Goal: Task Accomplishment & Management: Manage account settings

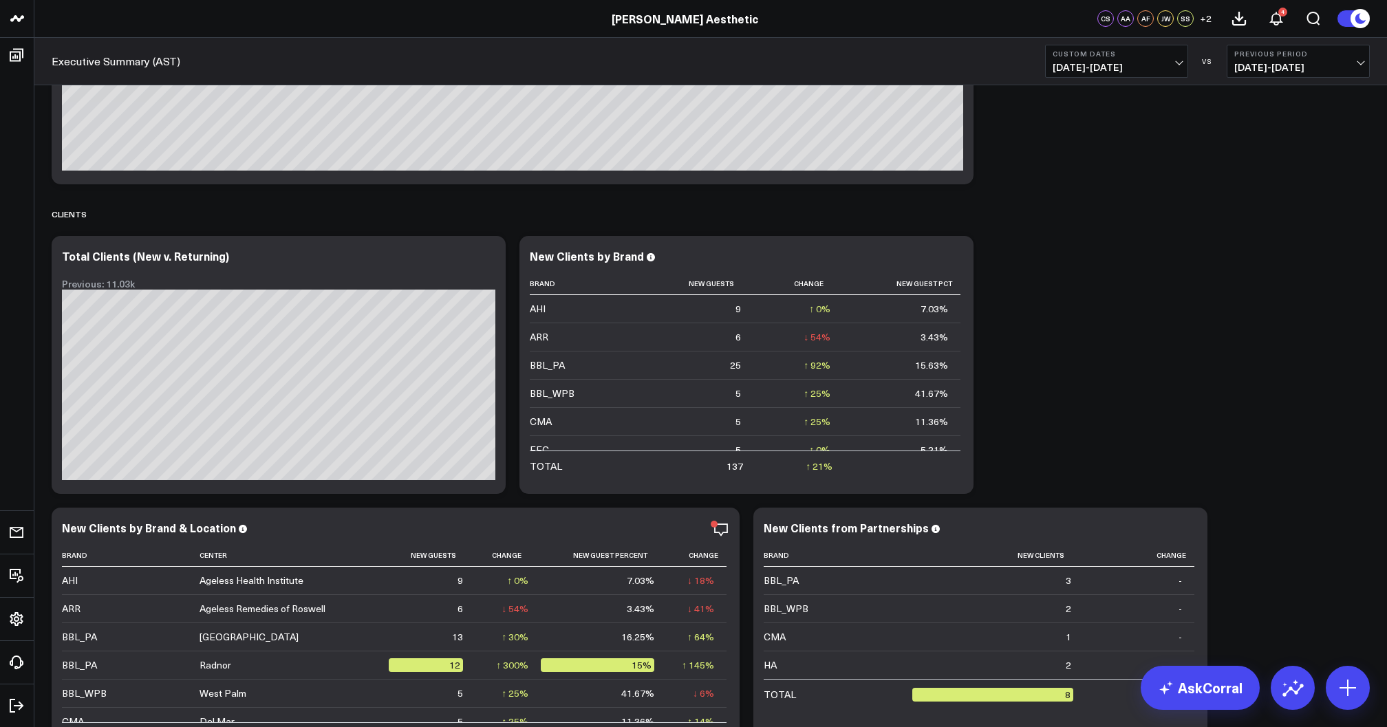
scroll to position [7931, 0]
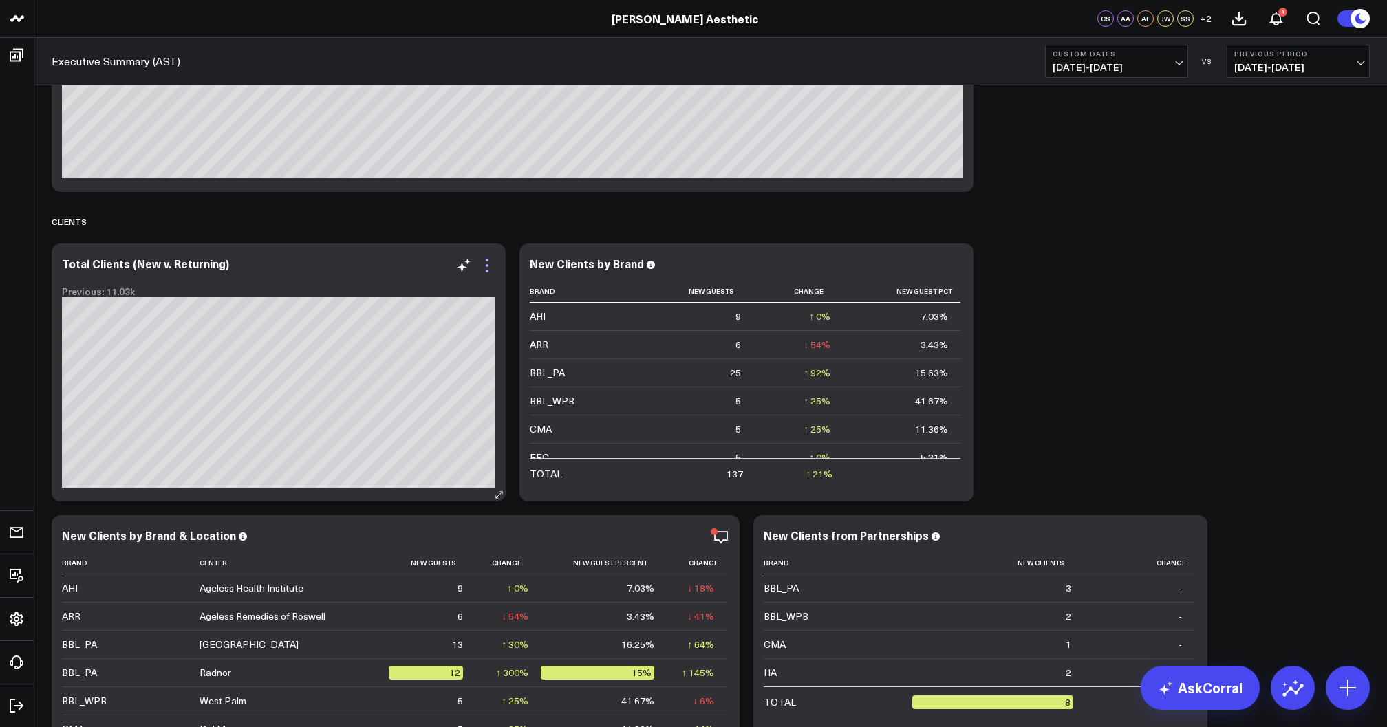
click at [482, 268] on icon at bounding box center [487, 265] width 17 height 17
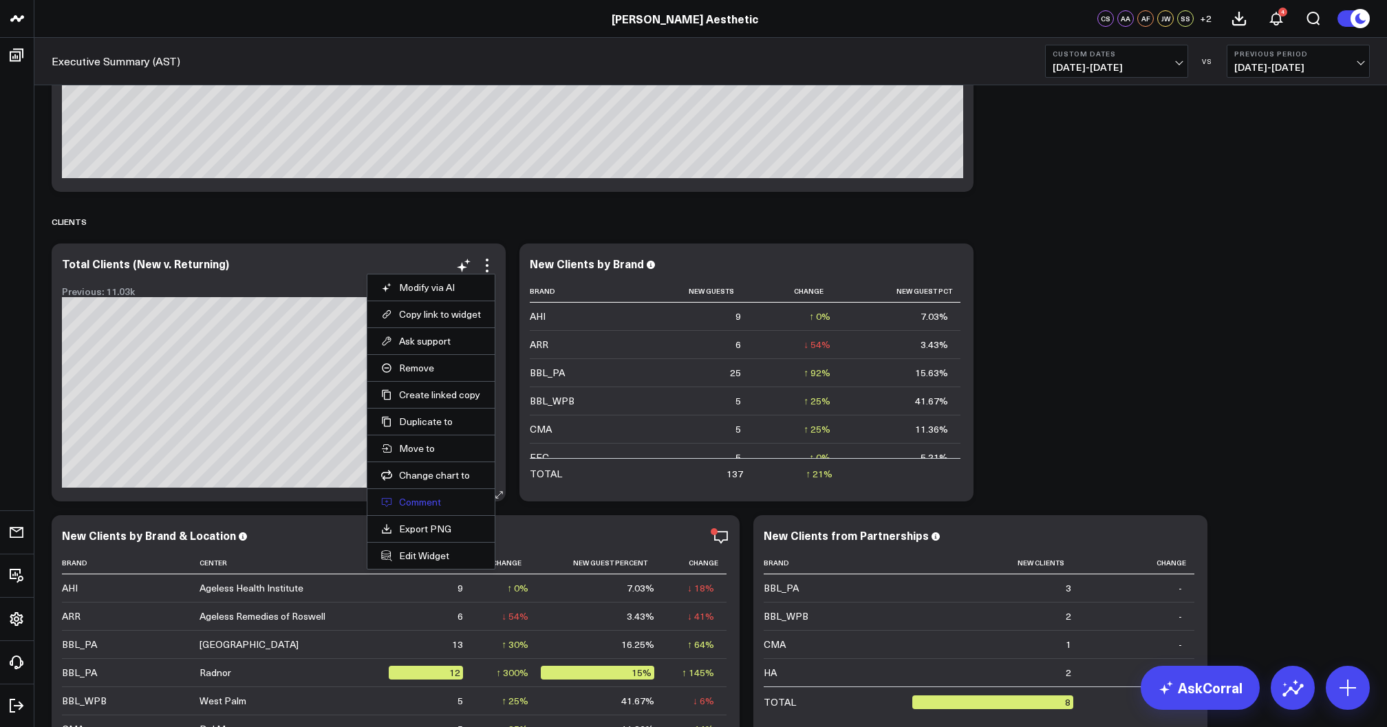
click at [412, 500] on button "Comment" at bounding box center [431, 502] width 100 height 12
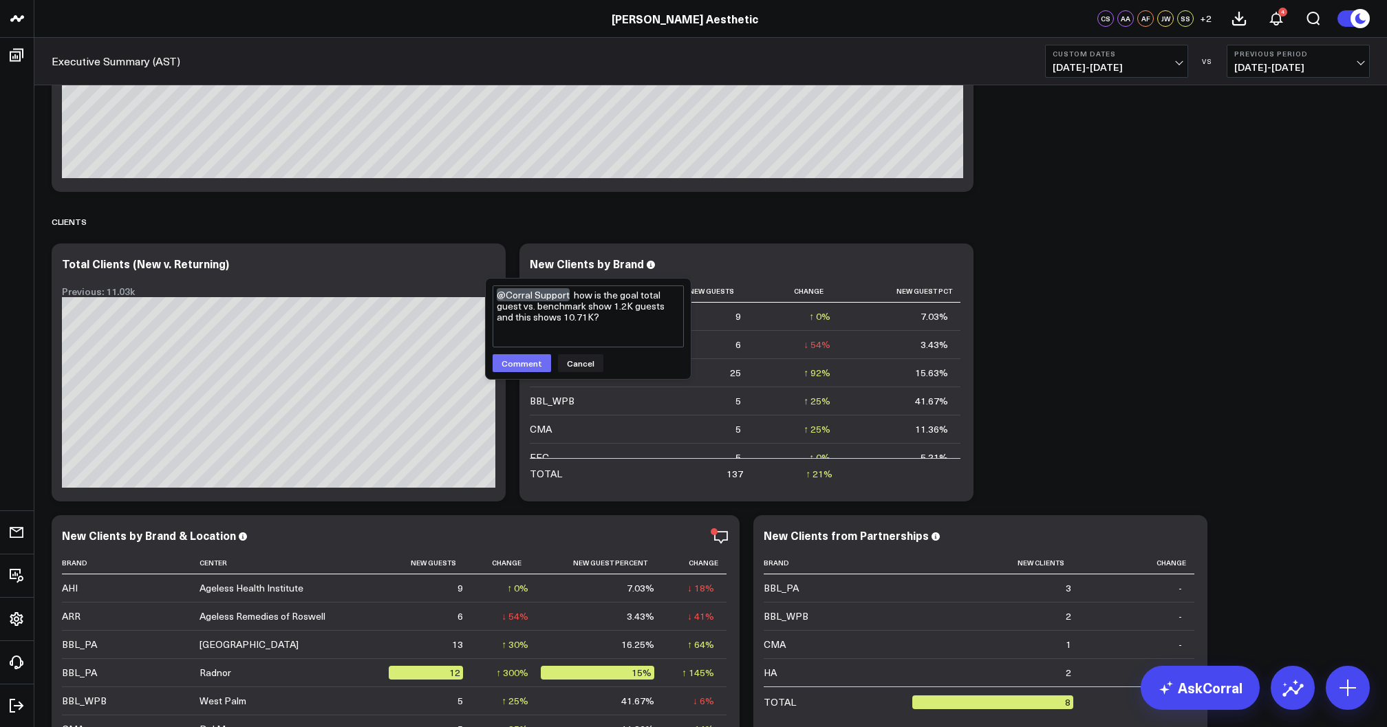
type textarea "@Corral Support how is the goal total guest vs. benchmark show 1.2K guests and …"
click at [518, 368] on button "Comment" at bounding box center [522, 363] width 58 height 18
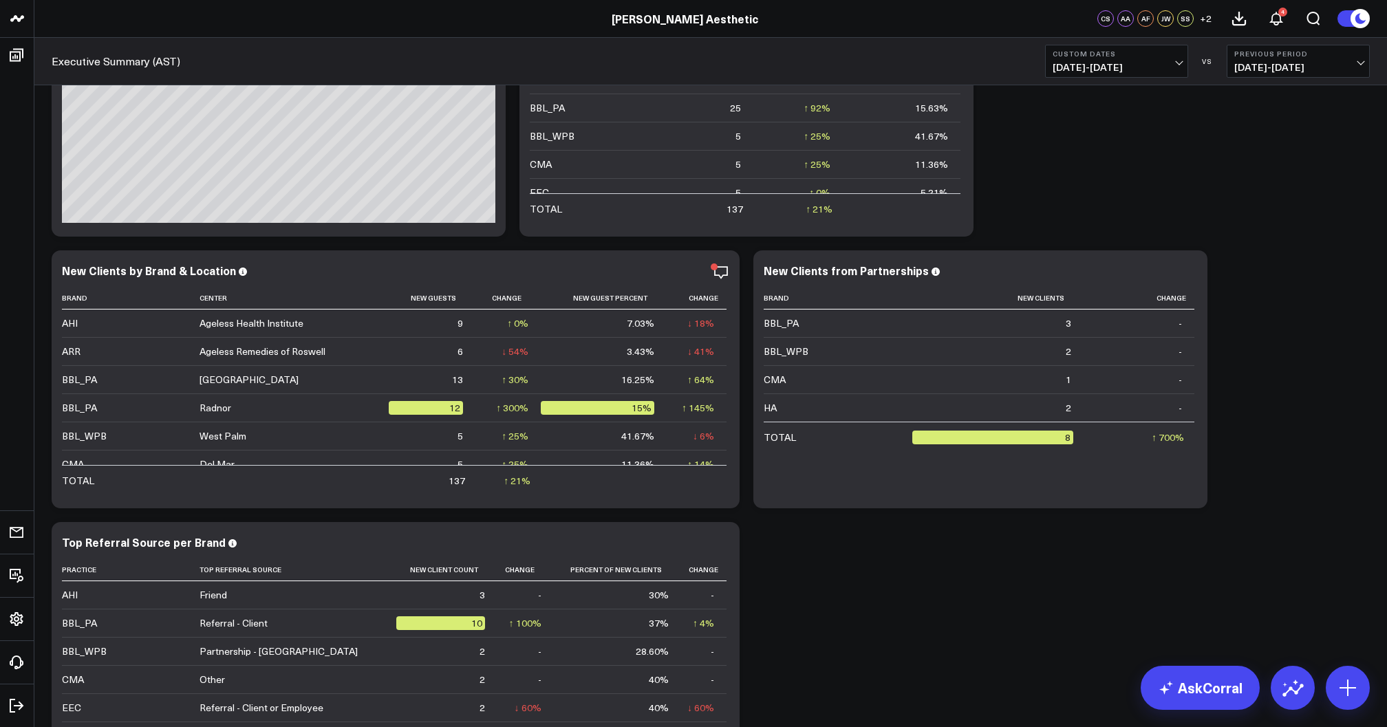
scroll to position [7981, 0]
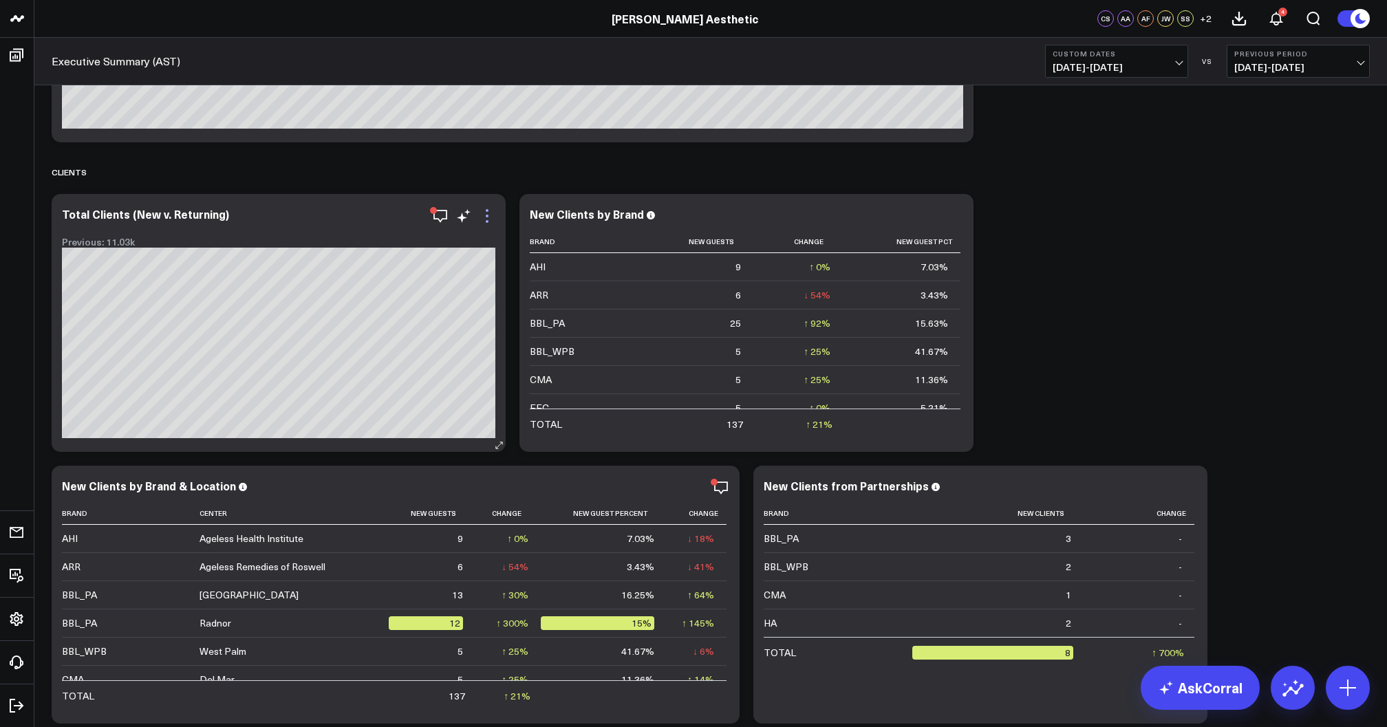
click at [487, 219] on icon at bounding box center [487, 216] width 17 height 17
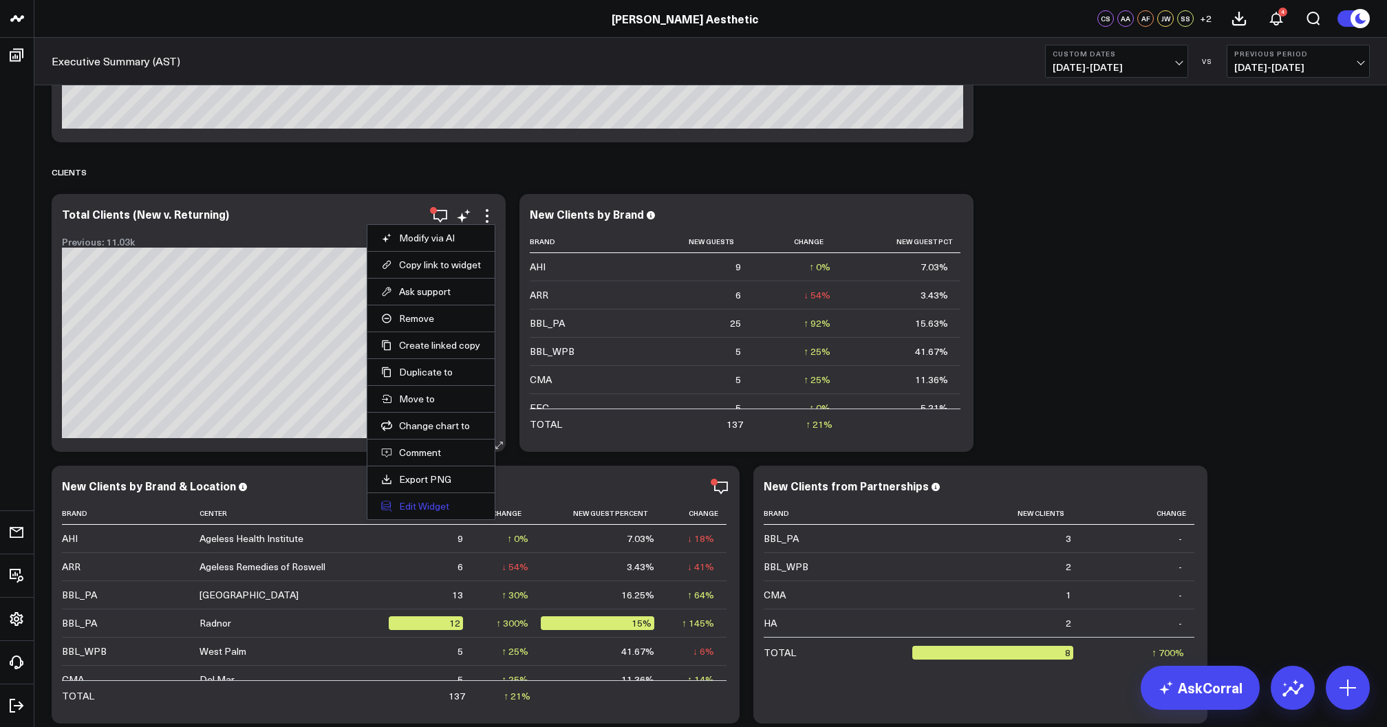
click at [423, 502] on button "Edit Widget" at bounding box center [431, 506] width 100 height 12
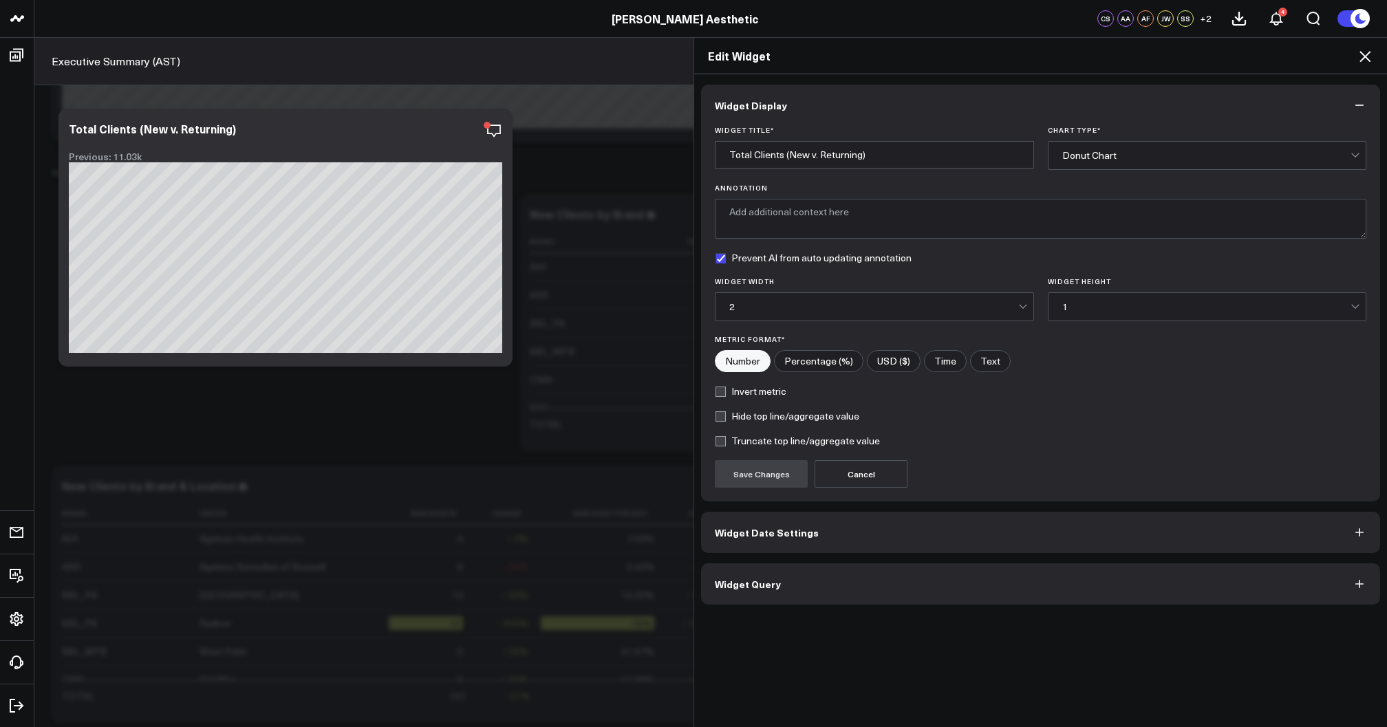
scroll to position [8127, 0]
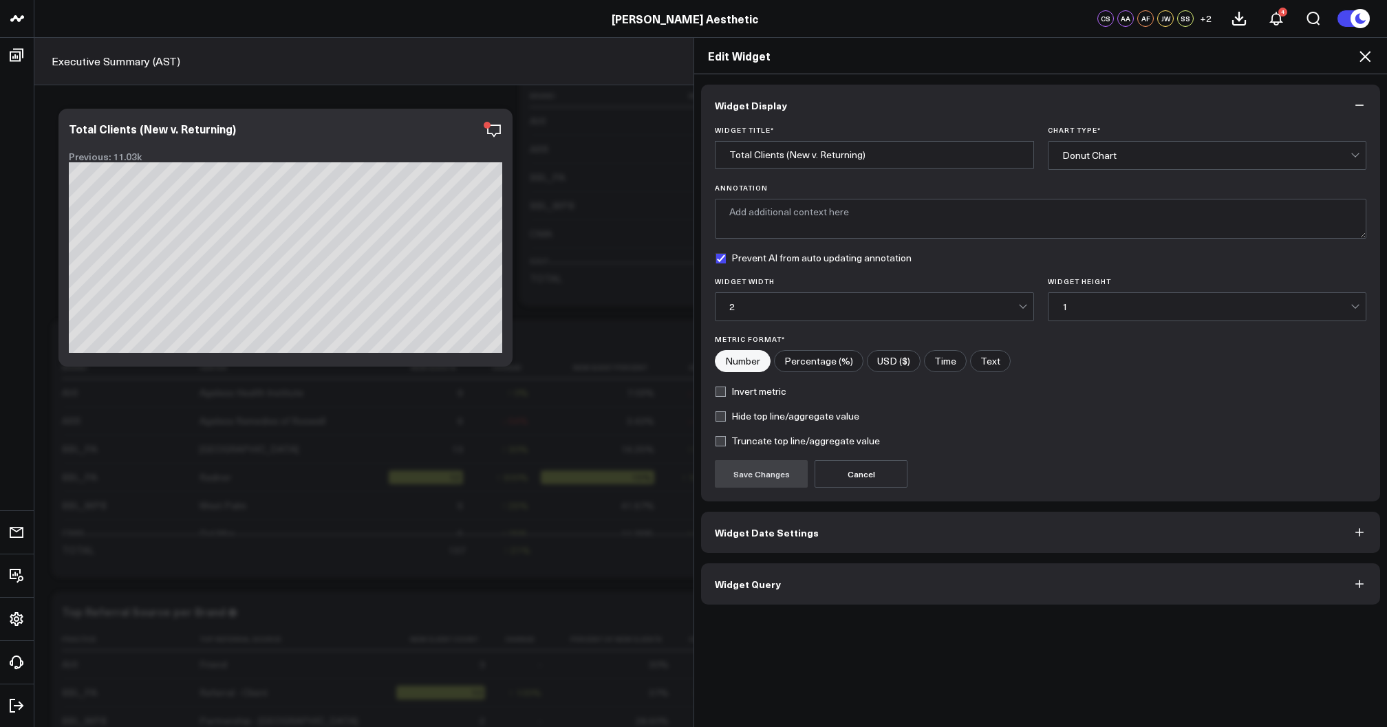
click at [944, 535] on button "Widget Date Settings" at bounding box center [1040, 532] width 679 height 41
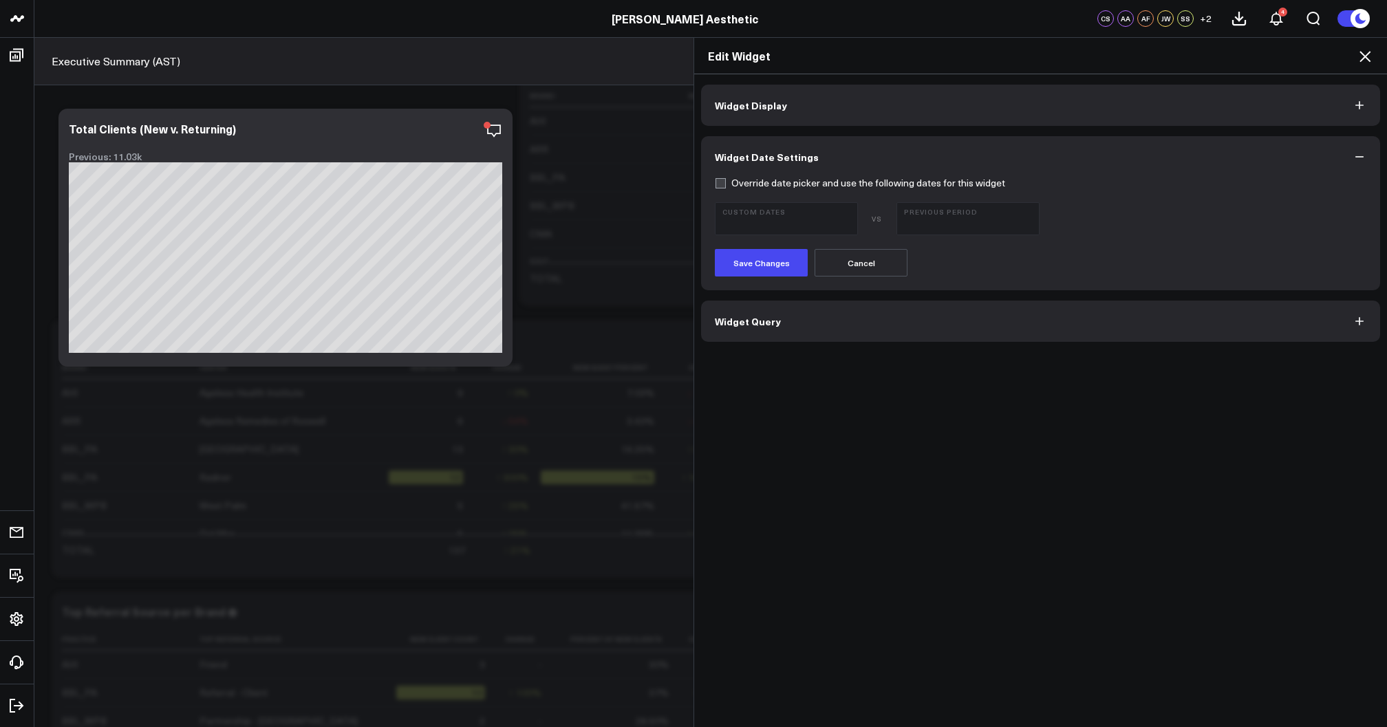
click at [930, 323] on button "Widget Query" at bounding box center [1040, 321] width 679 height 41
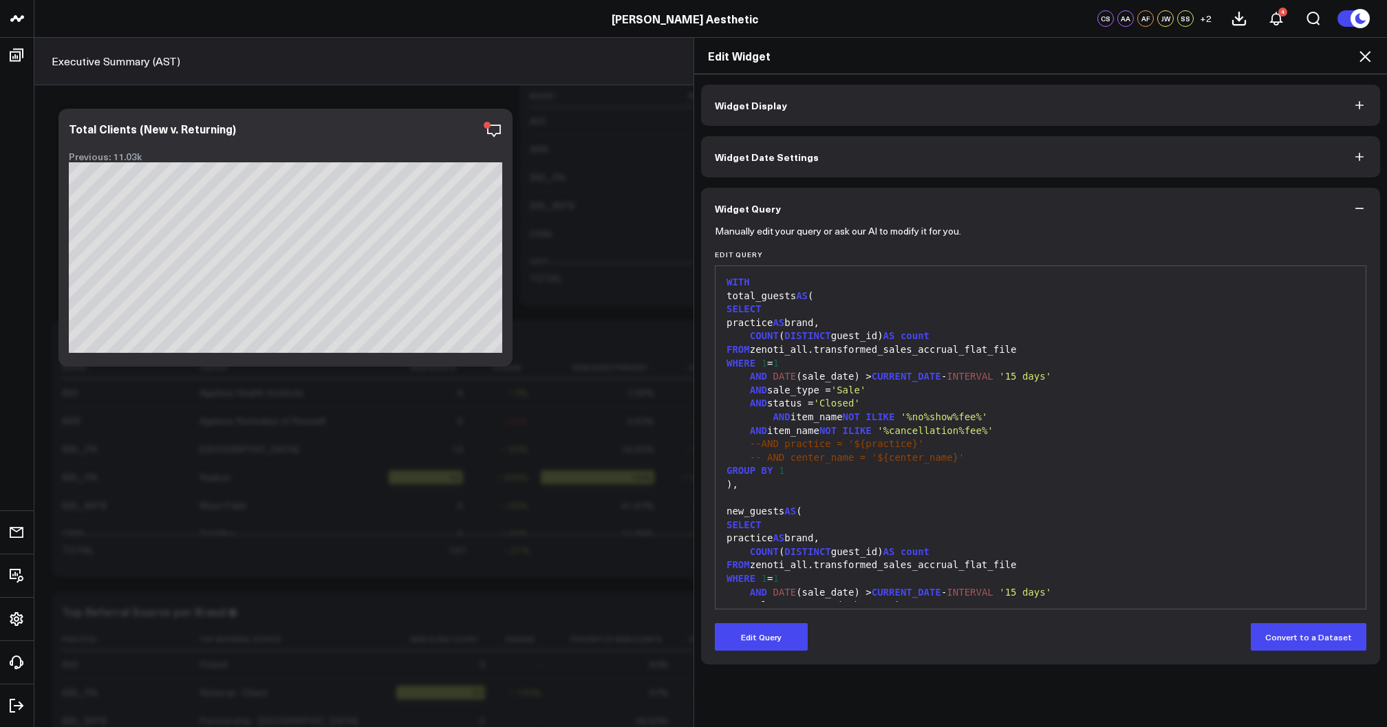
click at [1363, 51] on icon at bounding box center [1365, 56] width 17 height 17
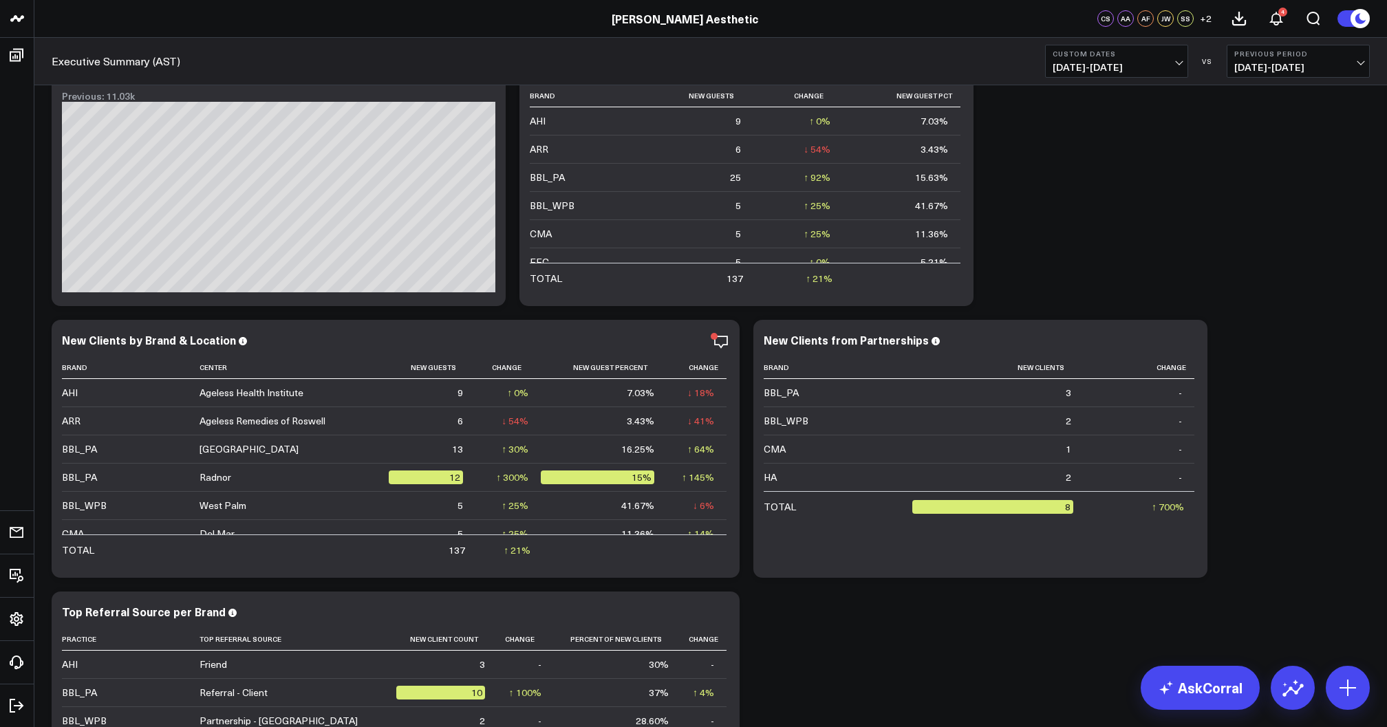
click at [1122, 62] on span "[DATE] - [DATE]" at bounding box center [1117, 67] width 128 height 11
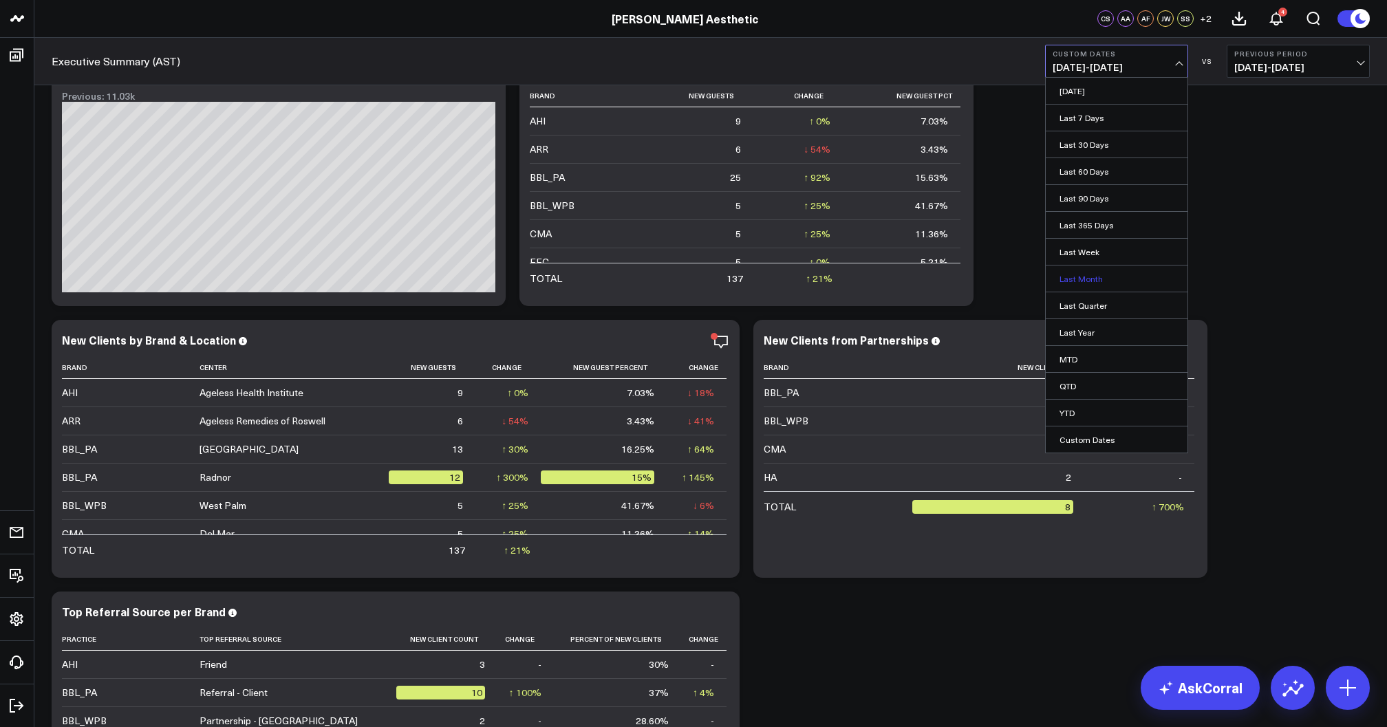
click at [1102, 275] on link "Last Month" at bounding box center [1117, 279] width 142 height 26
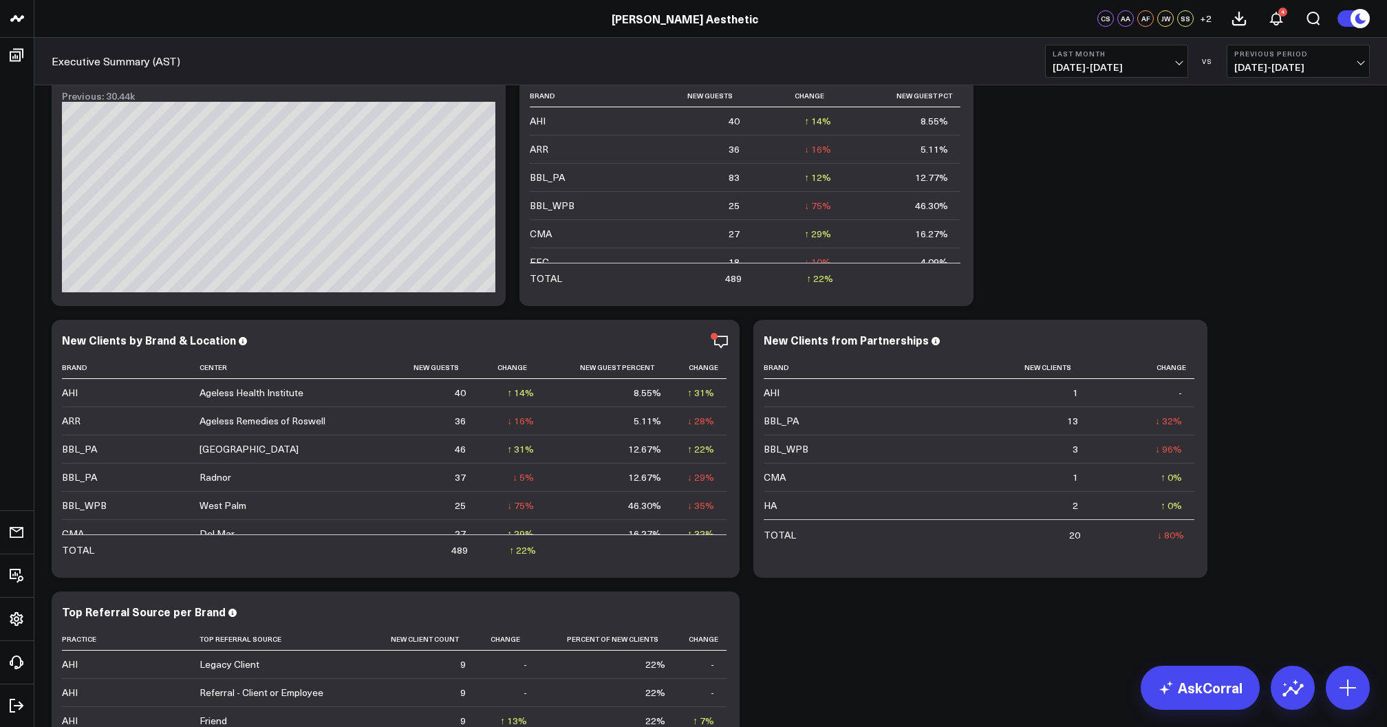
click at [1102, 70] on span "[DATE] - [DATE]" at bounding box center [1117, 67] width 128 height 11
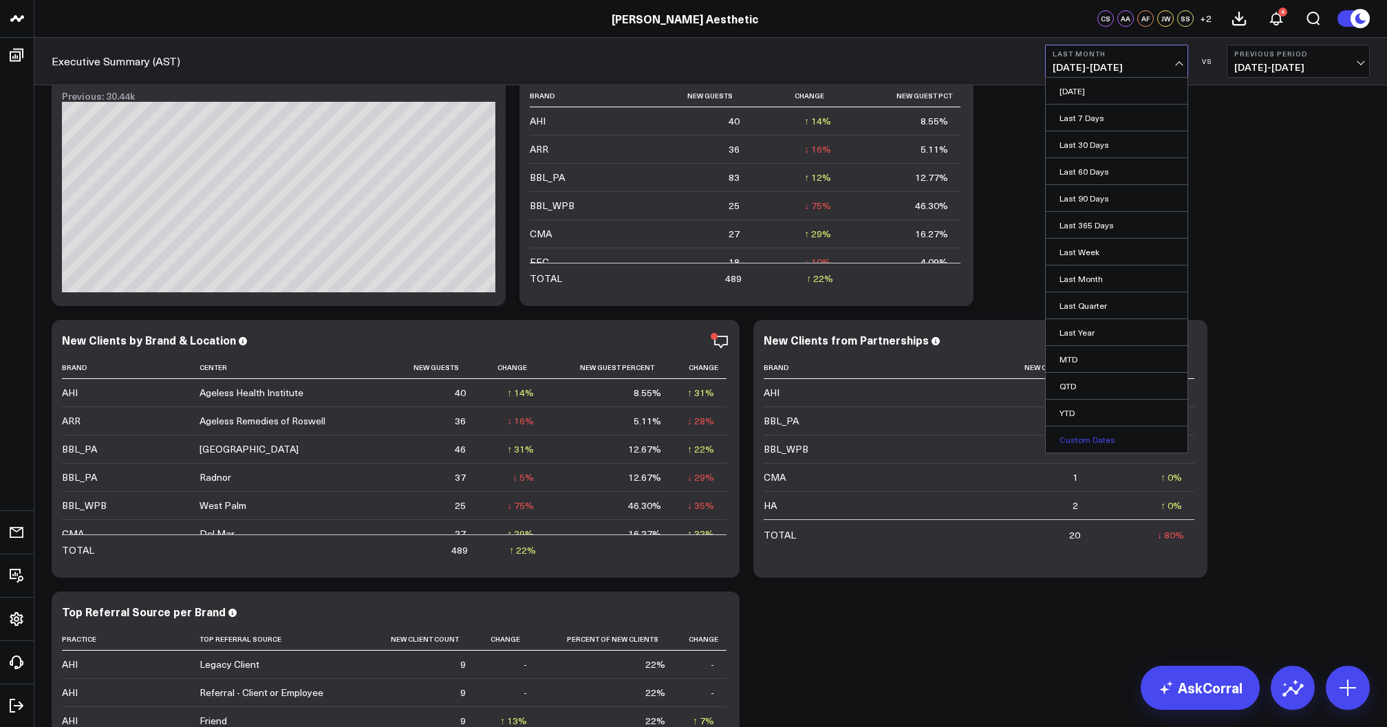
click at [1087, 442] on link "Custom Dates" at bounding box center [1117, 440] width 142 height 26
select select "8"
select select "2025"
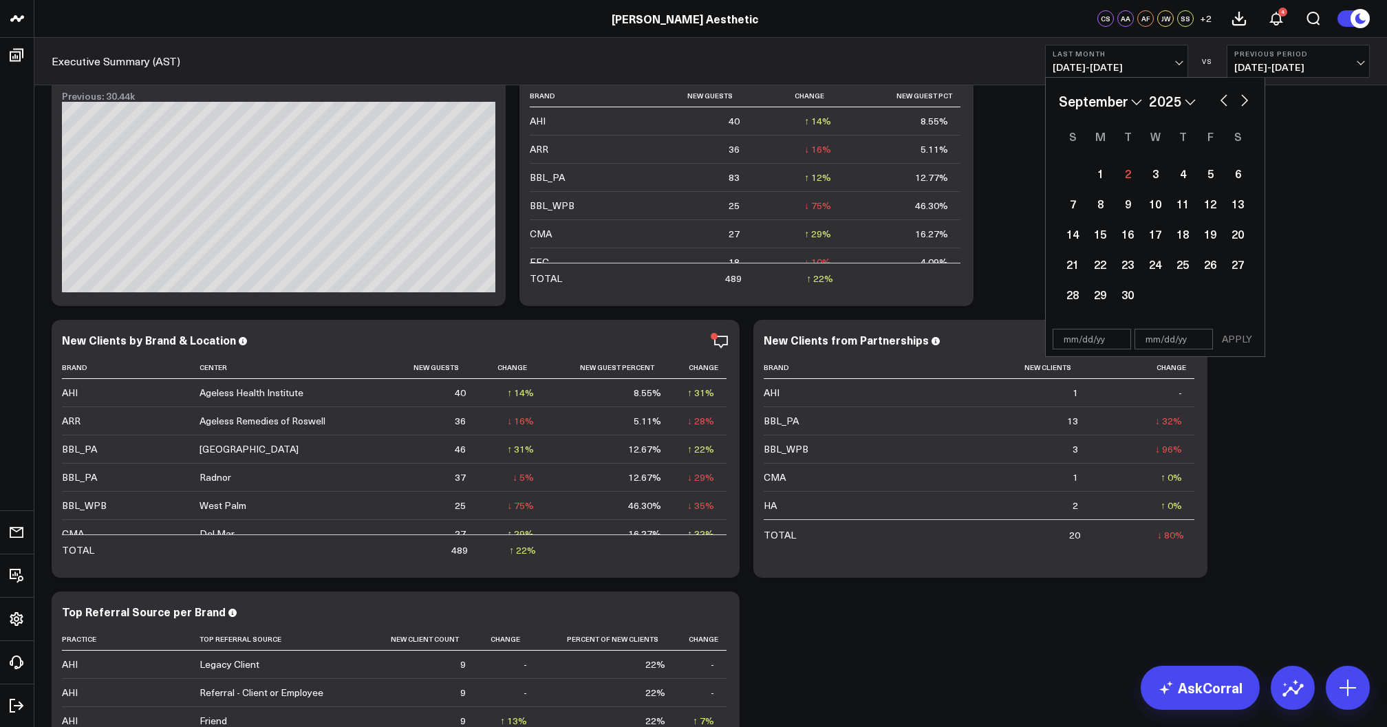
click at [1226, 92] on button "button" at bounding box center [1224, 99] width 14 height 17
select select "7"
select select "2025"
click at [1098, 287] on div "25" at bounding box center [1101, 295] width 28 height 28
type input "[DATE]"
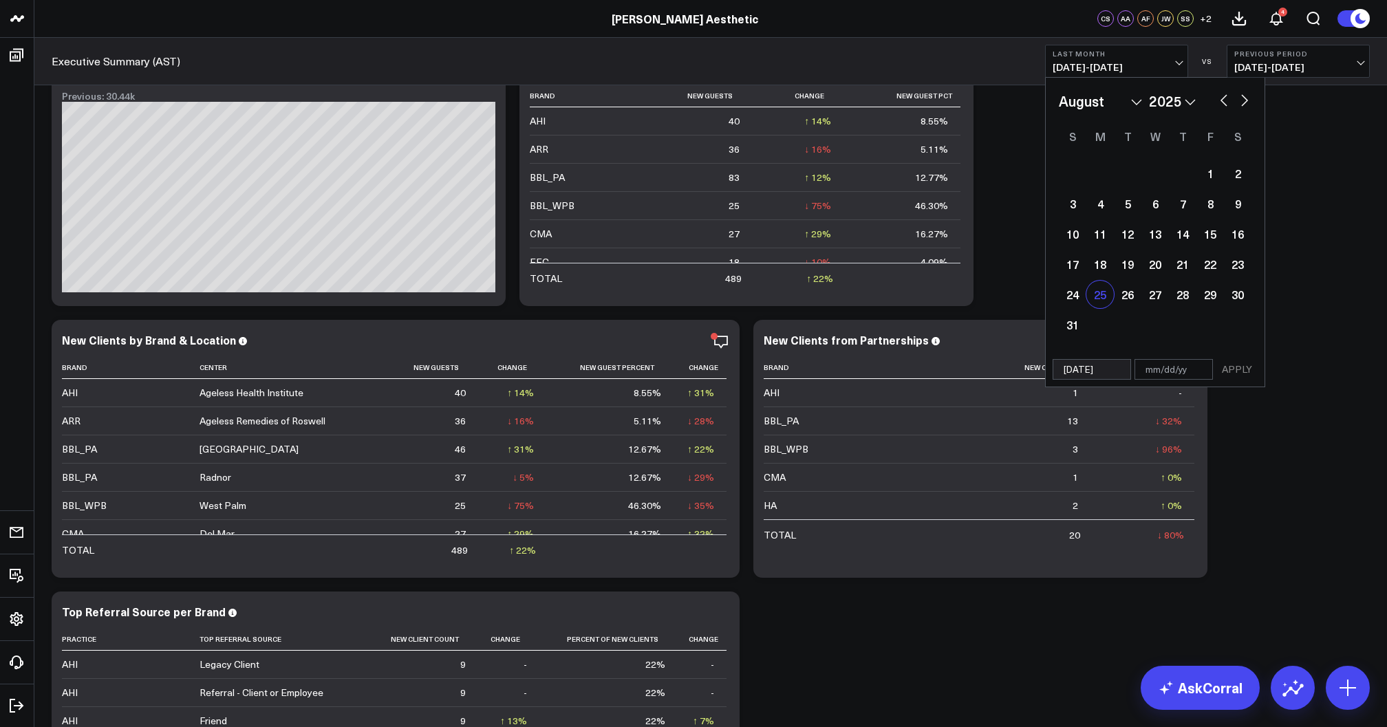
select select "7"
select select "2025"
click at [1077, 321] on div "31" at bounding box center [1073, 325] width 28 height 28
type input "[DATE]"
select select "7"
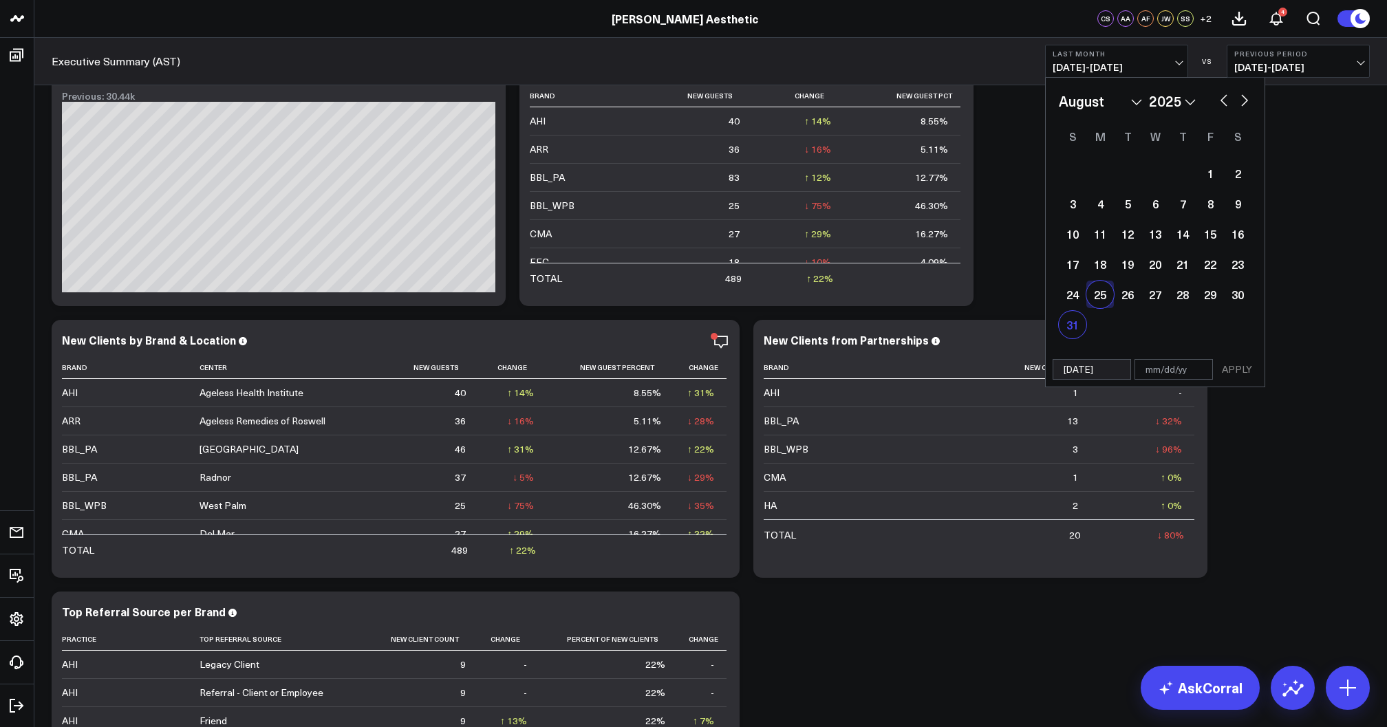
select select "2025"
click at [1237, 367] on button "APPLY" at bounding box center [1237, 369] width 41 height 21
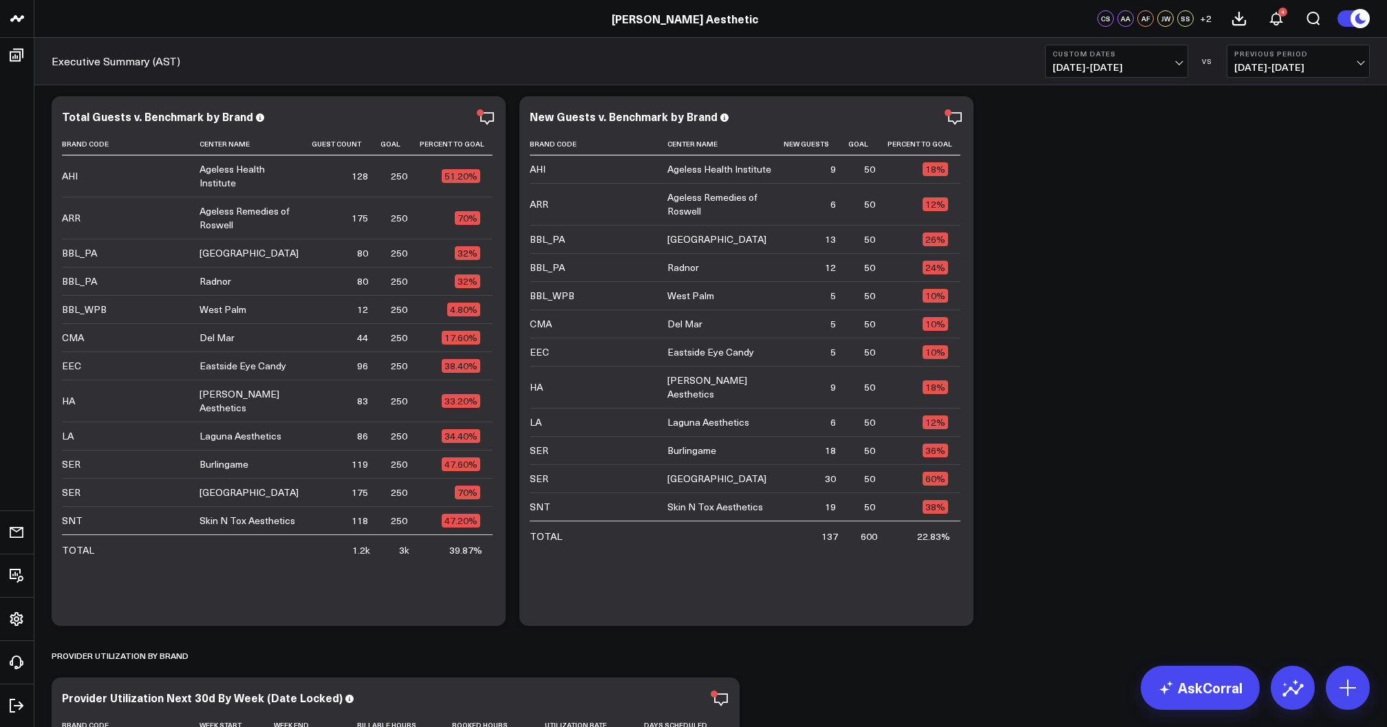
scroll to position [3065, 0]
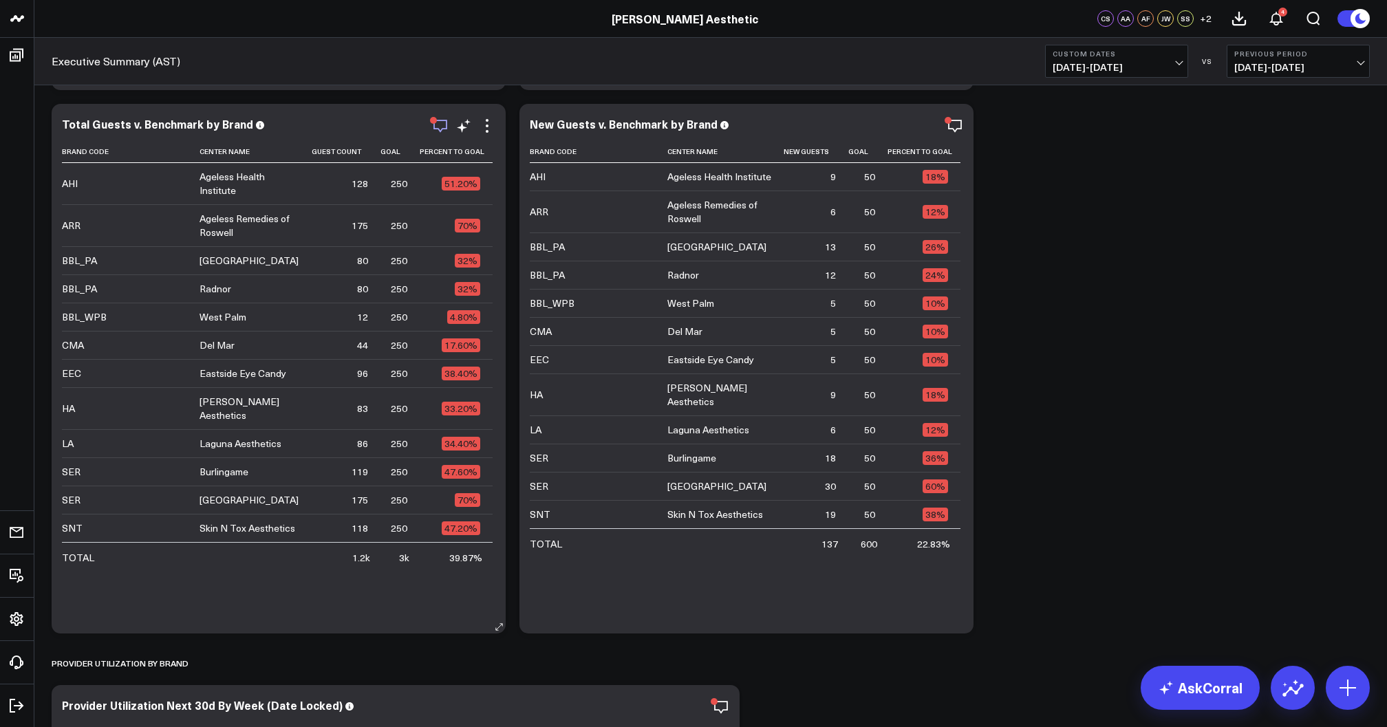
click at [435, 127] on icon "button" at bounding box center [440, 126] width 17 height 17
click at [484, 126] on icon at bounding box center [487, 126] width 17 height 17
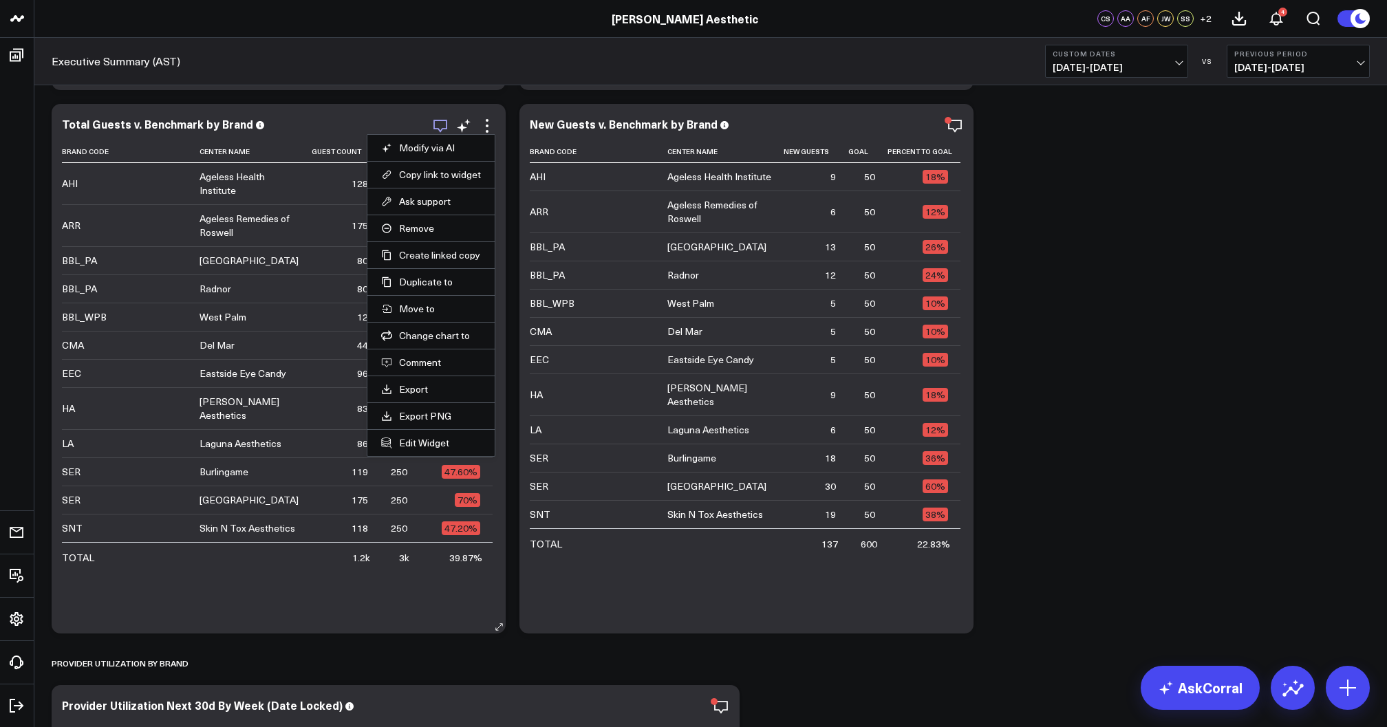
click at [439, 120] on icon "button" at bounding box center [440, 126] width 17 height 17
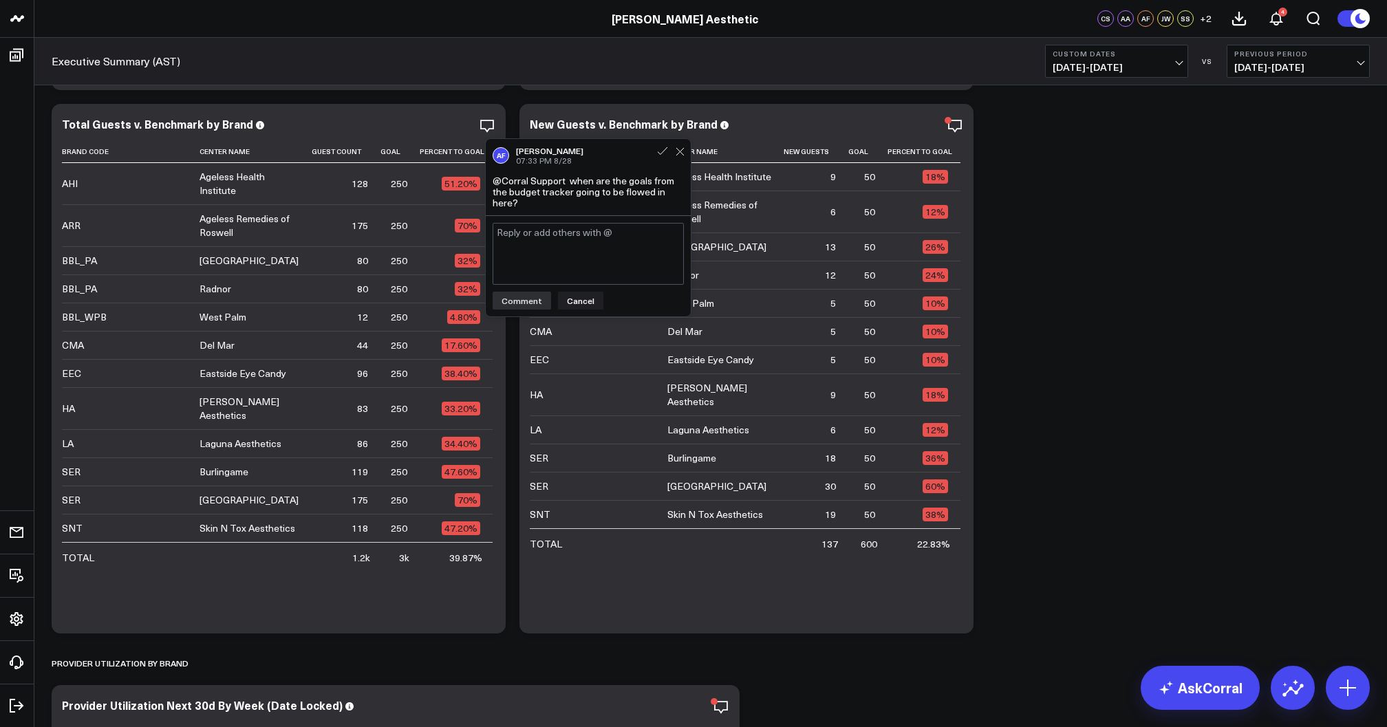
click at [553, 257] on textarea at bounding box center [588, 254] width 191 height 62
type textarea "@Corral Support confirm how the total guests and new guests are being calculate…"
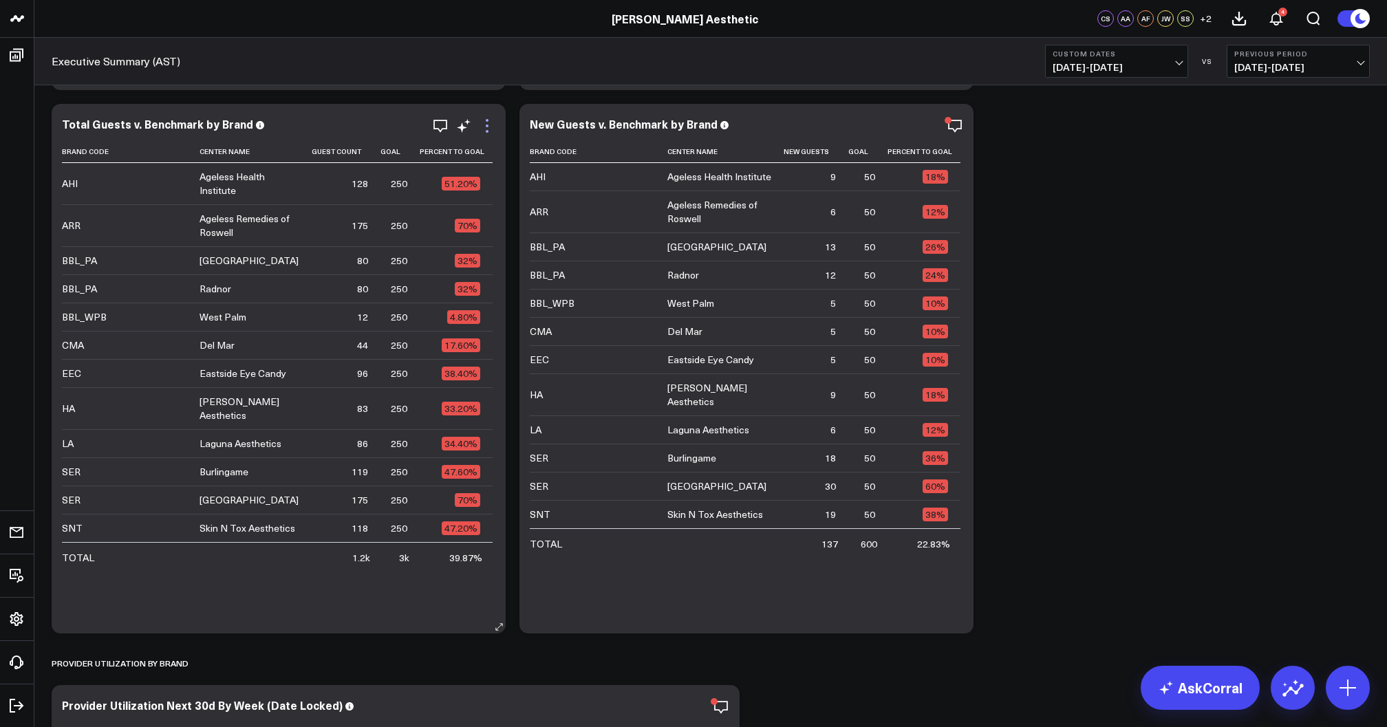
click at [487, 127] on icon at bounding box center [487, 126] width 17 height 17
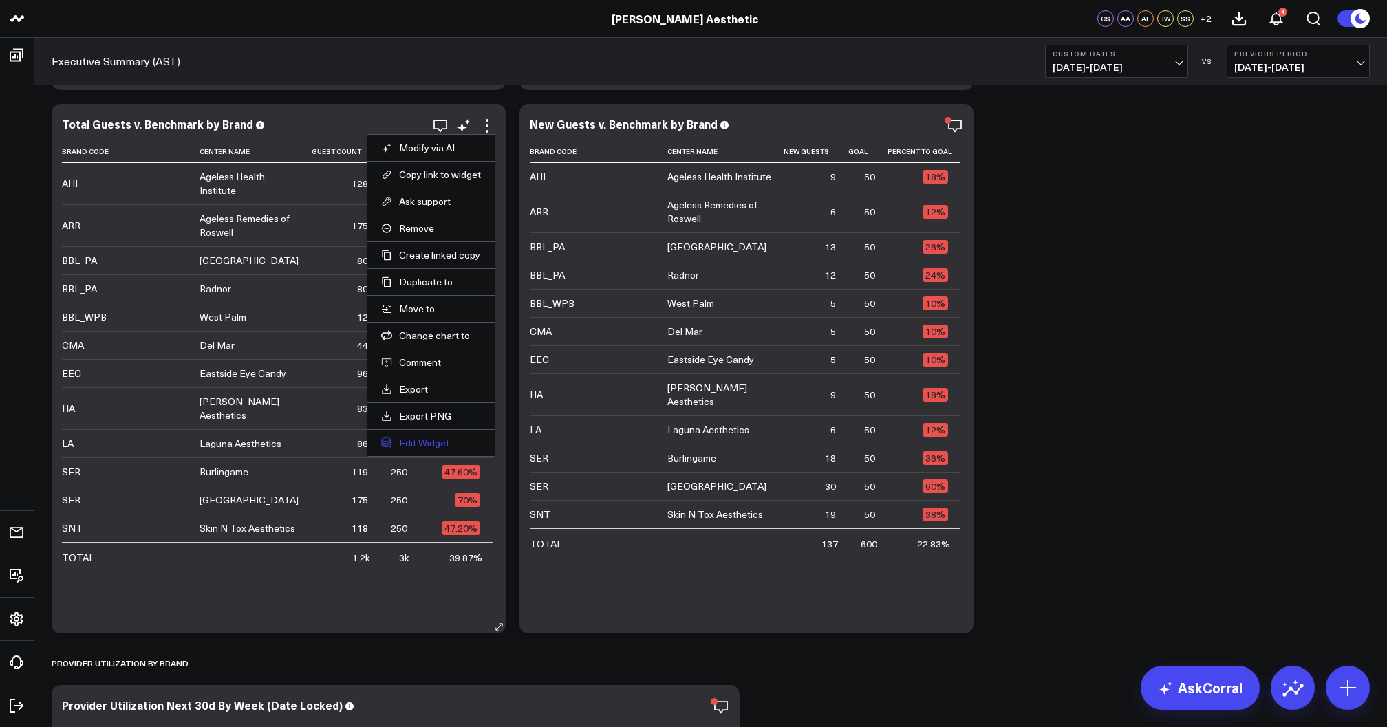
click at [432, 443] on button "Edit Widget" at bounding box center [431, 443] width 100 height 12
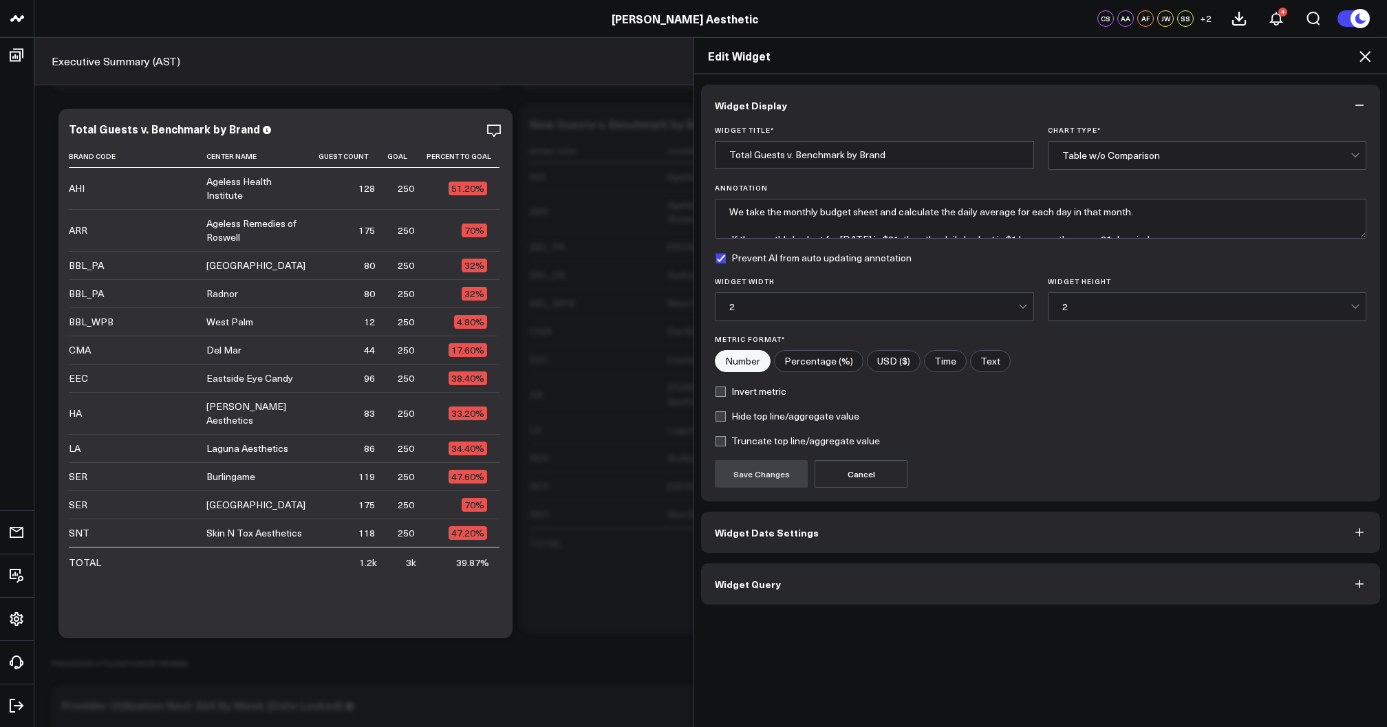
click at [821, 595] on button "Widget Query" at bounding box center [1040, 584] width 679 height 41
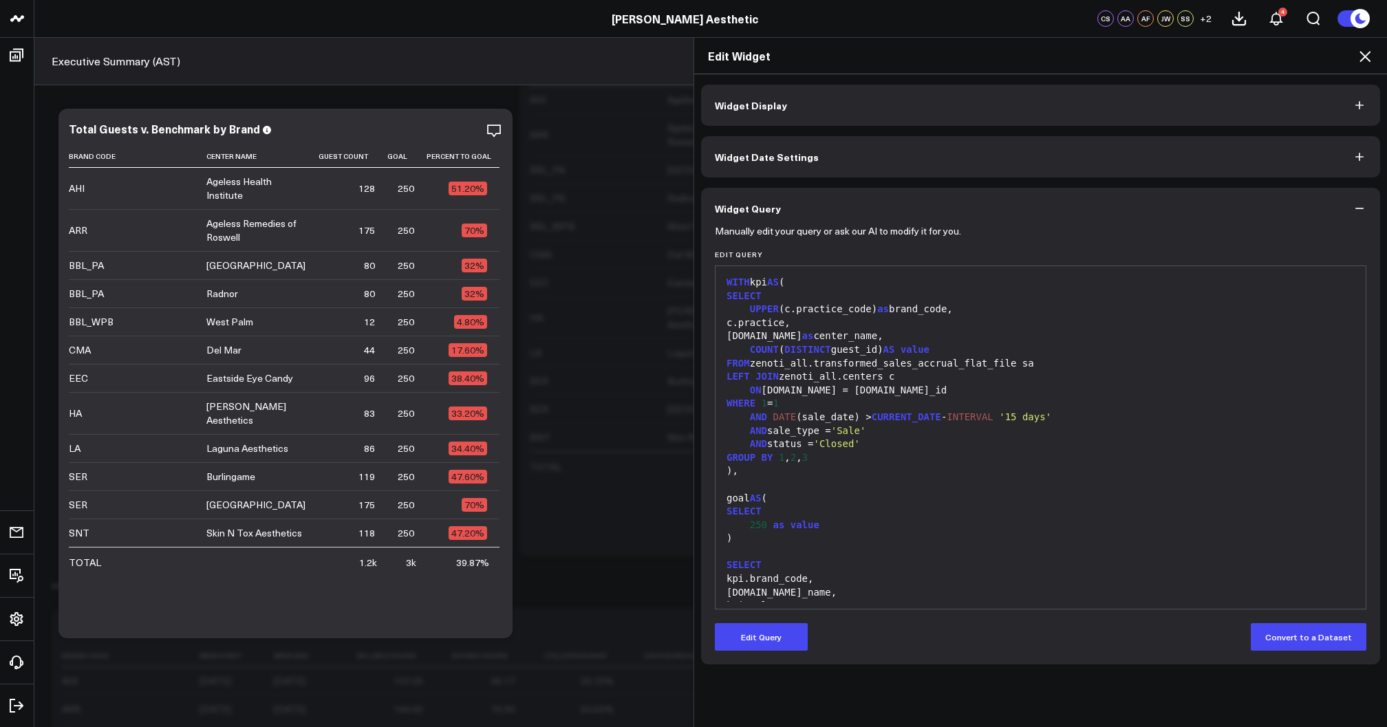
scroll to position [3146, 0]
click at [486, 134] on div "Edit Widget Widget Display Widget Date Settings Widget Query Manually edit your…" at bounding box center [693, 382] width 1387 height 690
click at [1363, 56] on icon at bounding box center [1365, 56] width 17 height 17
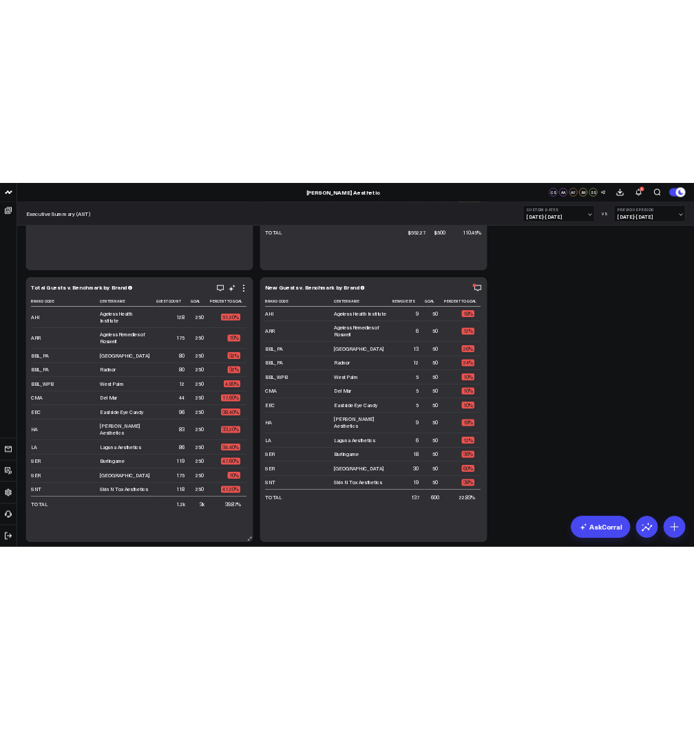
scroll to position [2910, 0]
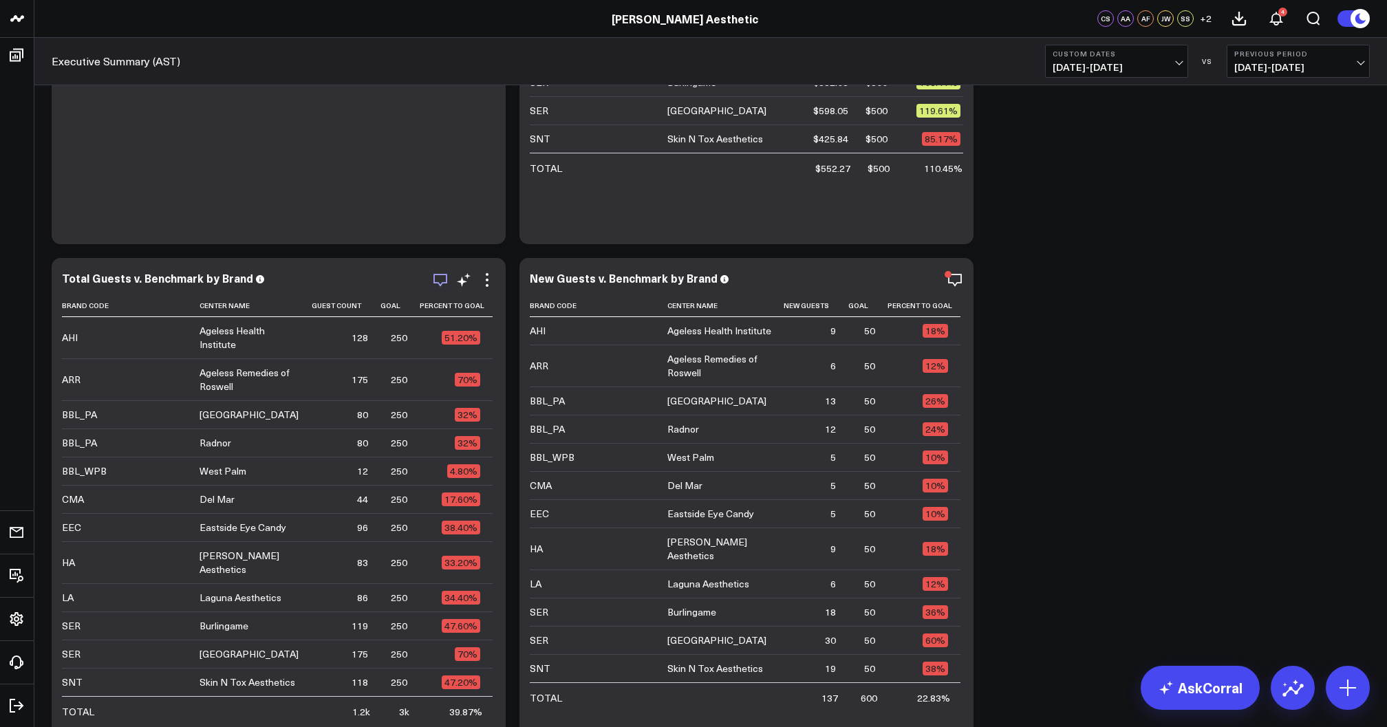
click at [439, 281] on icon "button" at bounding box center [440, 280] width 17 height 17
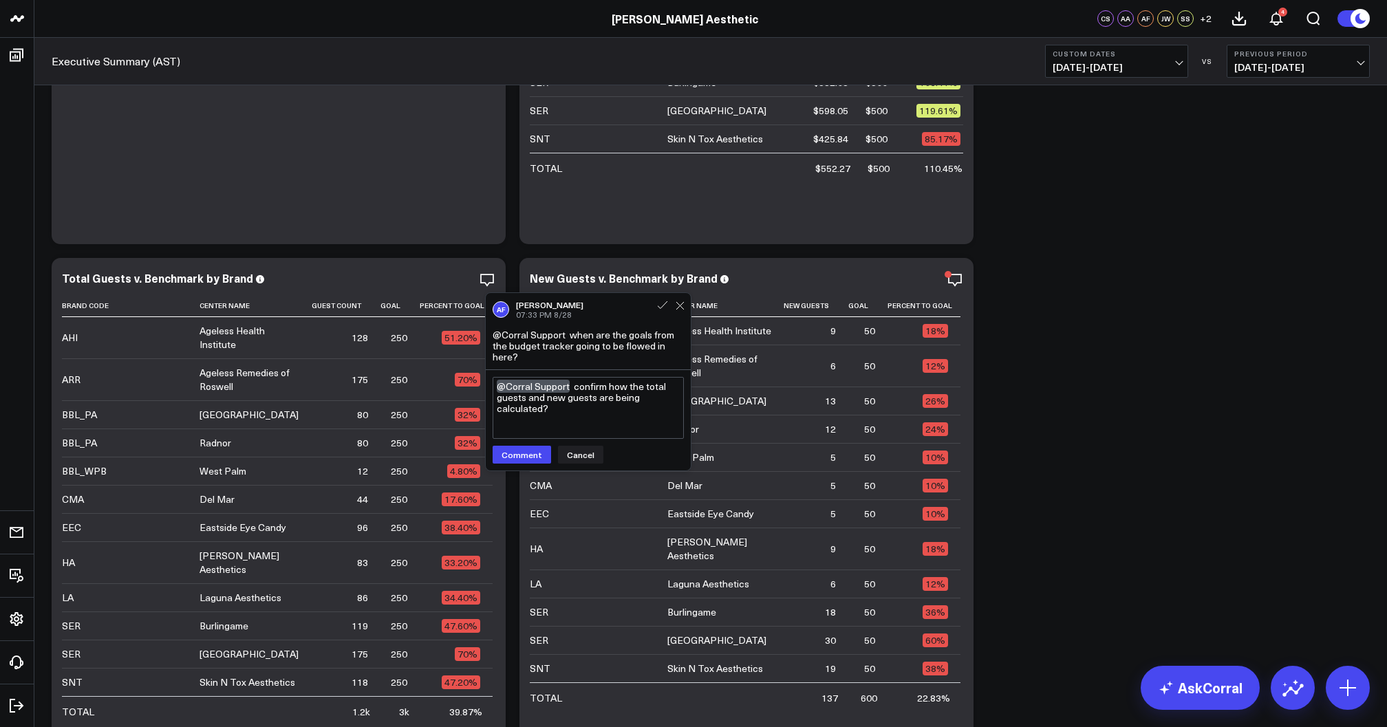
click at [582, 419] on textarea "@Corral Support confirm how the total guests and new guests are being calculate…" at bounding box center [588, 408] width 191 height 62
click at [526, 434] on textarea "@Corral Support confirm how the total guests and new guests are being calculate…" at bounding box center [588, 408] width 191 height 63
click at [570, 438] on textarea "@Corral Support confirm how the total guests and new guests are being calculate…" at bounding box center [588, 408] width 191 height 63
type textarea "@Corral Support confirm how the total guests and new guests are being calculate…"
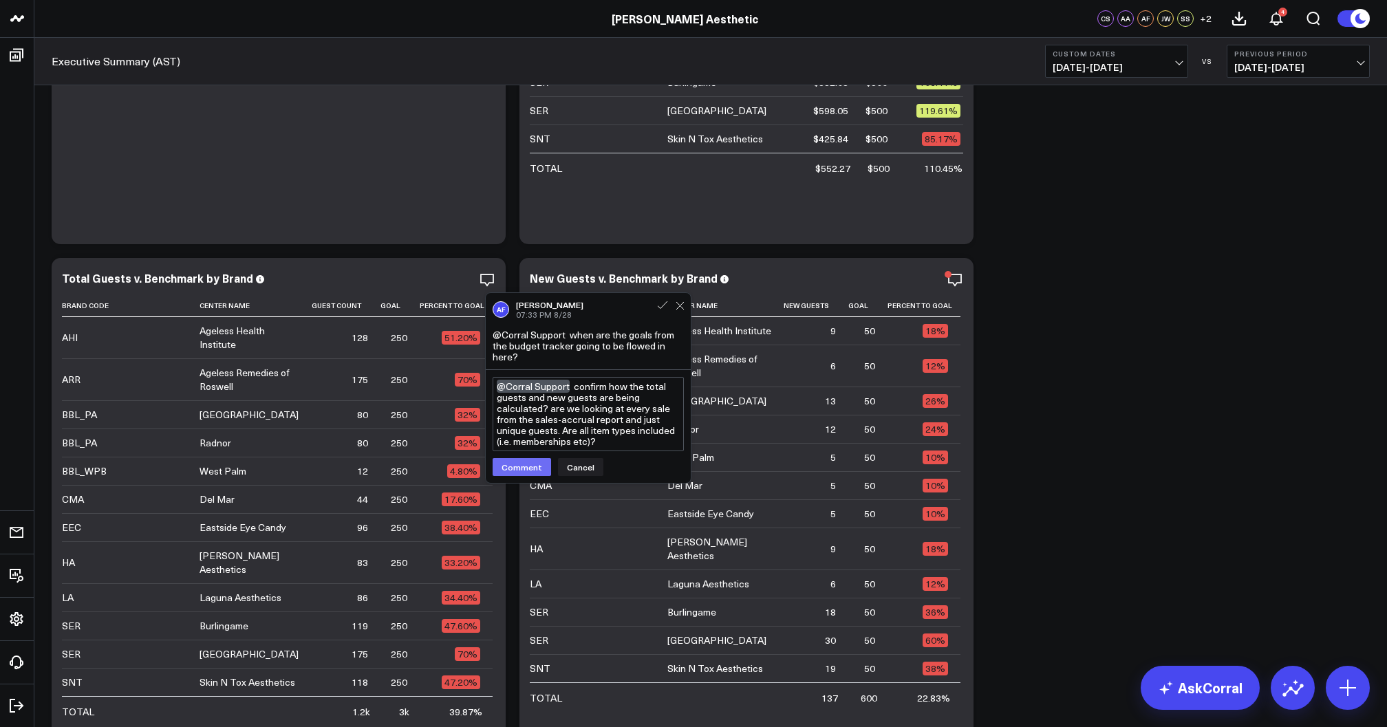
click at [526, 473] on button "Comment" at bounding box center [522, 467] width 58 height 18
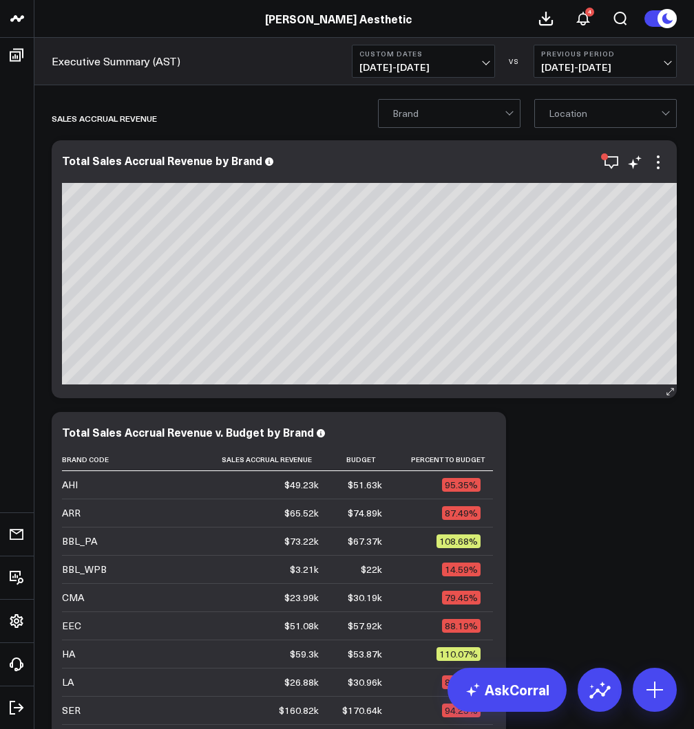
scroll to position [0, 0]
click at [436, 67] on span "[DATE] - [DATE]" at bounding box center [423, 67] width 128 height 11
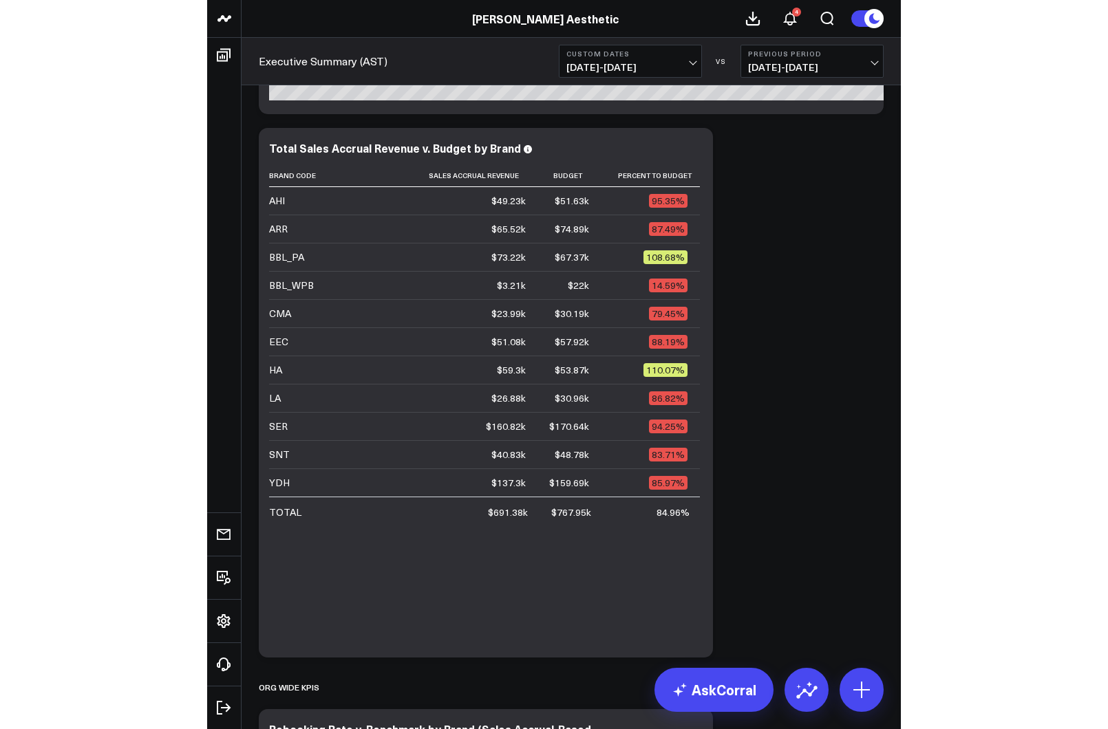
scroll to position [300, 0]
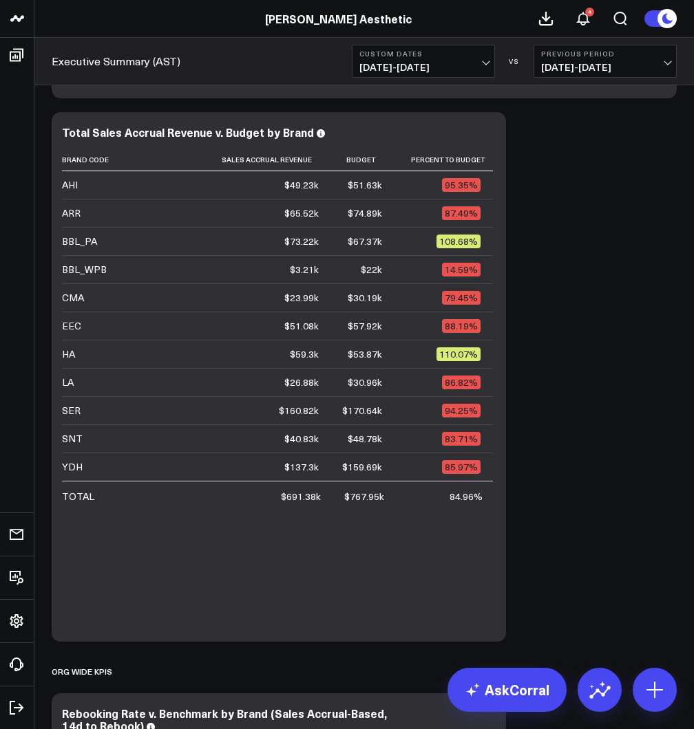
click at [451, 72] on span "[DATE] - [DATE]" at bounding box center [423, 67] width 128 height 11
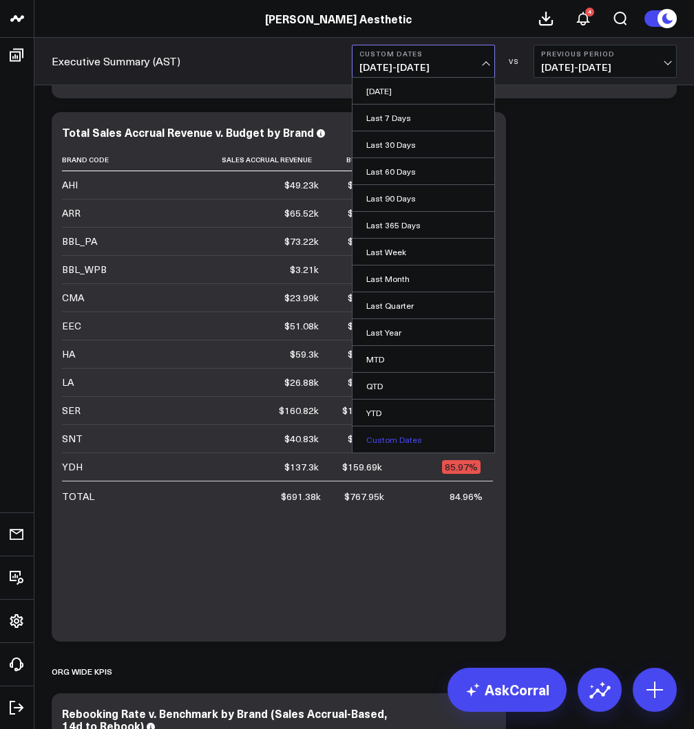
click at [416, 436] on link "Custom Dates" at bounding box center [423, 440] width 142 height 26
select select "8"
select select "2025"
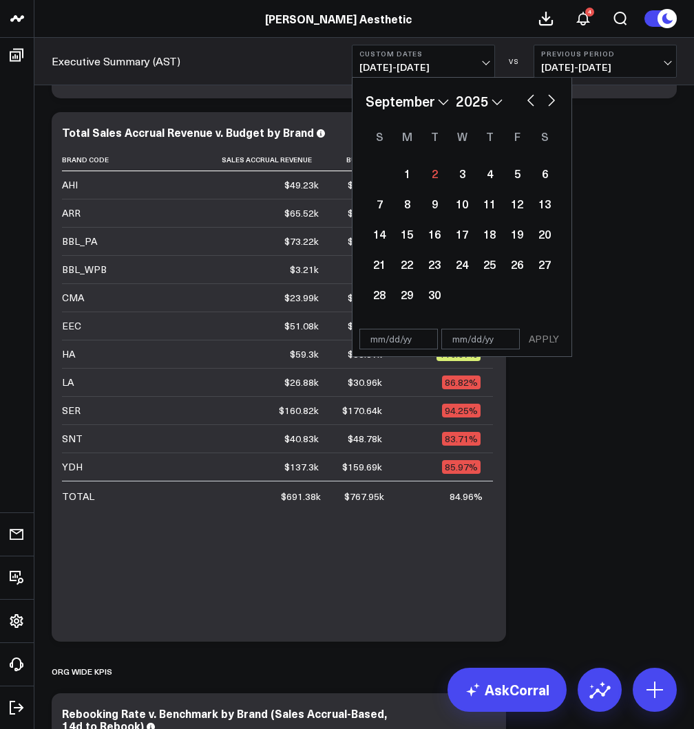
click at [534, 100] on button "button" at bounding box center [531, 99] width 14 height 17
select select "7"
select select "2025"
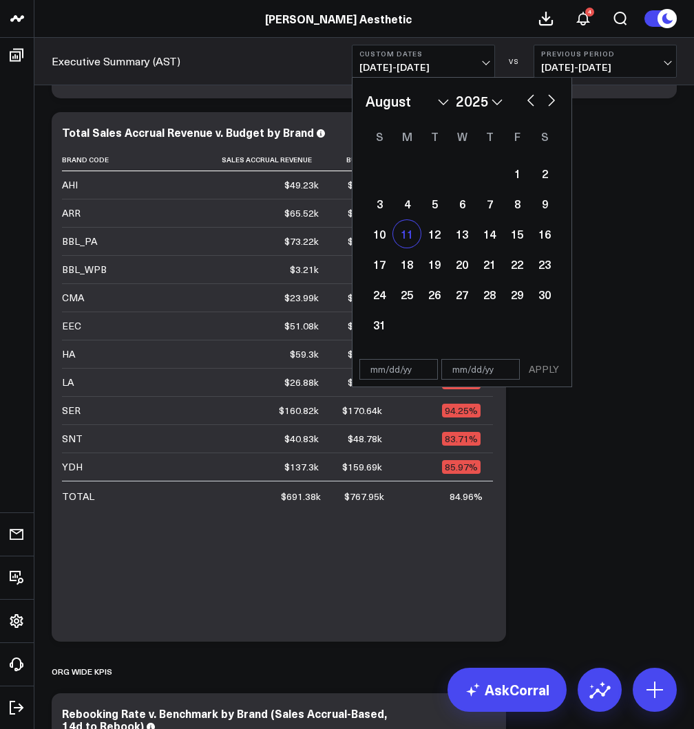
click at [405, 237] on div "11" at bounding box center [407, 234] width 28 height 28
type input "[DATE]"
select select "7"
select select "2025"
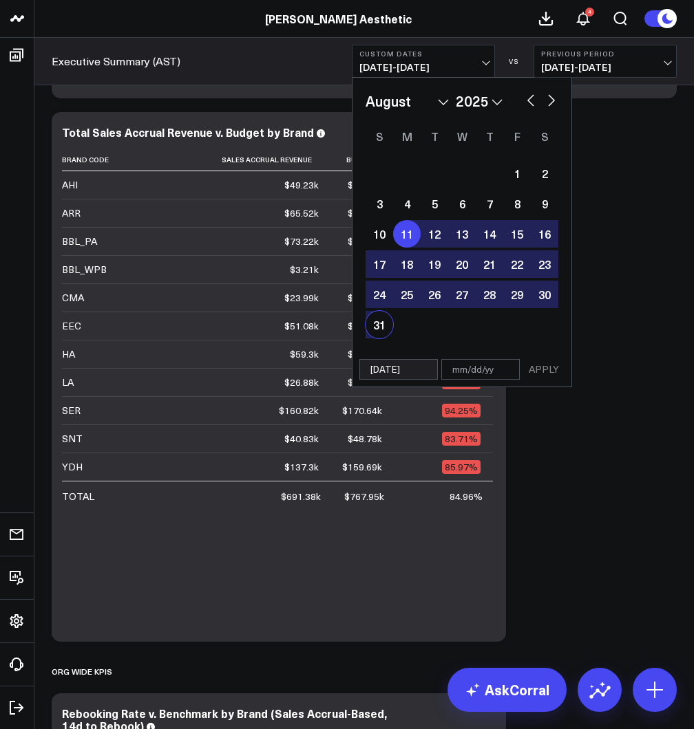
click at [375, 325] on div "31" at bounding box center [379, 325] width 28 height 28
type input "[DATE]"
select select "7"
select select "2025"
click at [542, 378] on button "APPLY" at bounding box center [543, 369] width 41 height 21
